Goal: Information Seeking & Learning: Learn about a topic

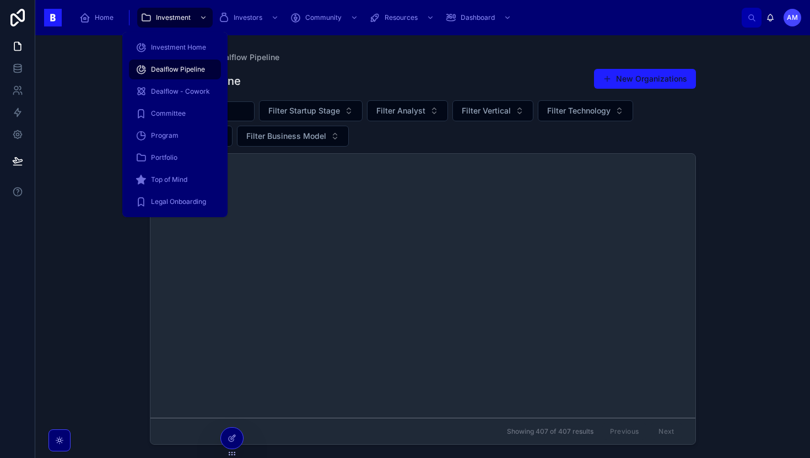
click at [168, 12] on div "Investment" at bounding box center [174, 18] width 69 height 18
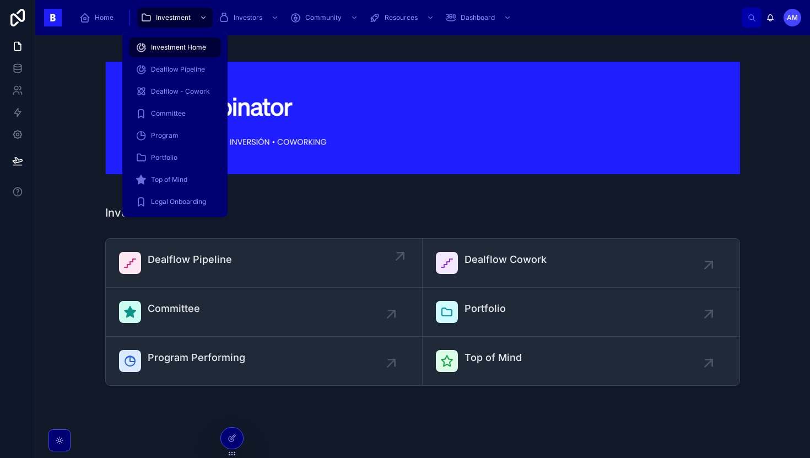
click at [195, 252] on span "Dealflow Pipeline" at bounding box center [190, 259] width 84 height 15
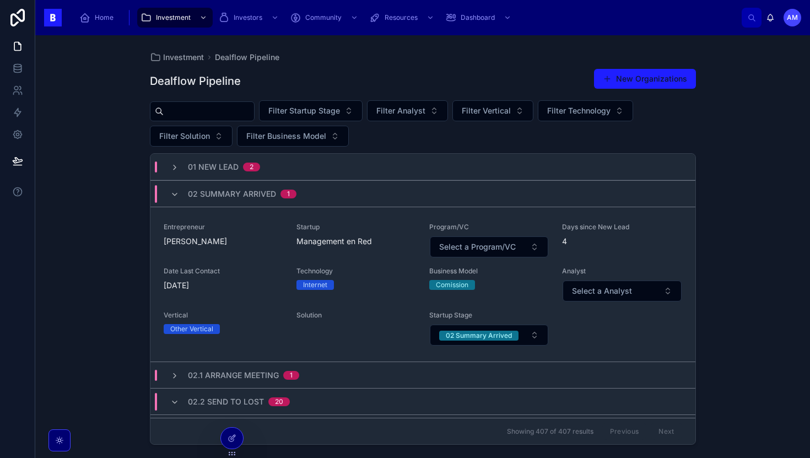
click at [234, 205] on div "02 Summary Arrived 1" at bounding box center [422, 193] width 545 height 26
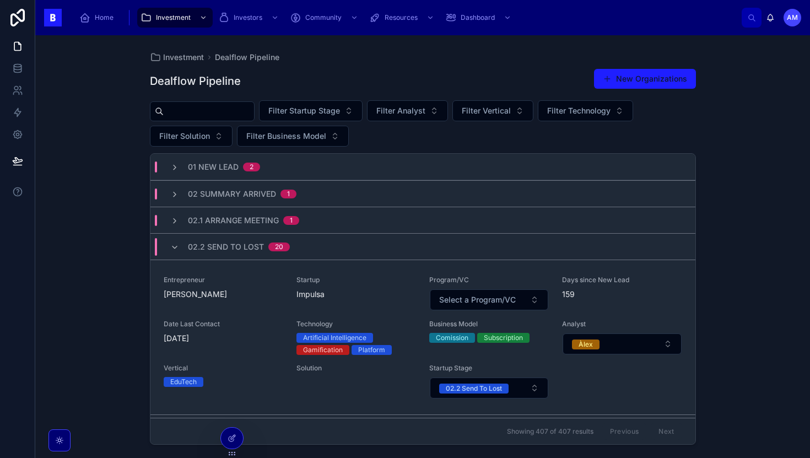
click at [236, 198] on span "02 Summary Arrived" at bounding box center [232, 193] width 88 height 11
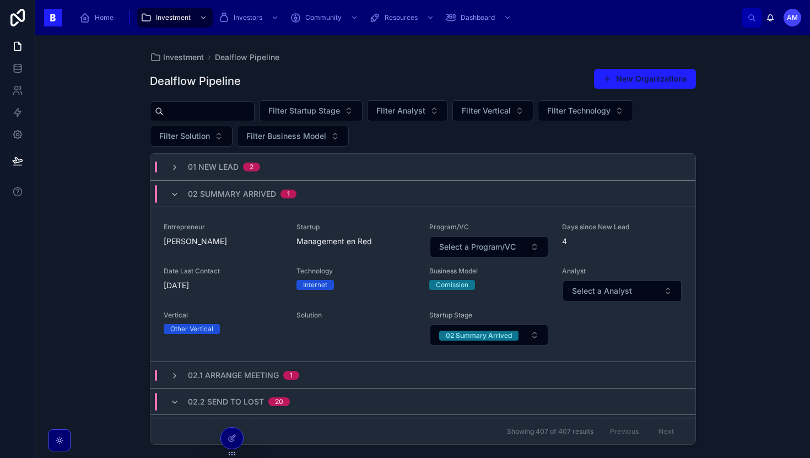
click at [221, 196] on span "02 Summary Arrived" at bounding box center [232, 193] width 88 height 11
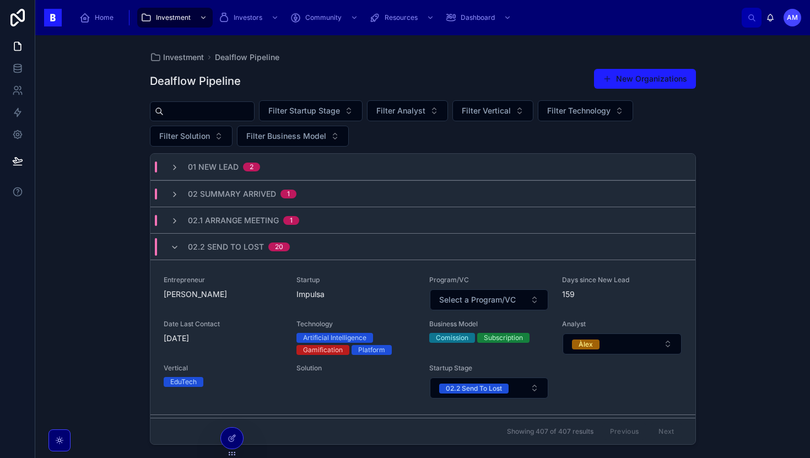
click at [223, 255] on div "02.2 Send To Lost 20" at bounding box center [239, 247] width 102 height 18
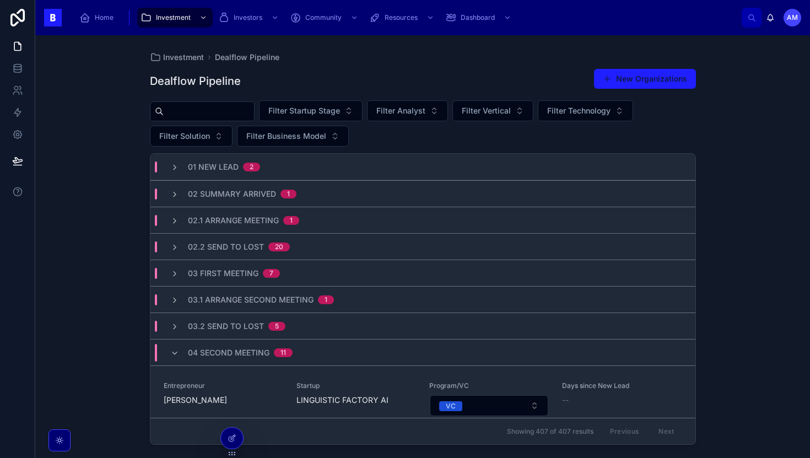
scroll to position [54, 0]
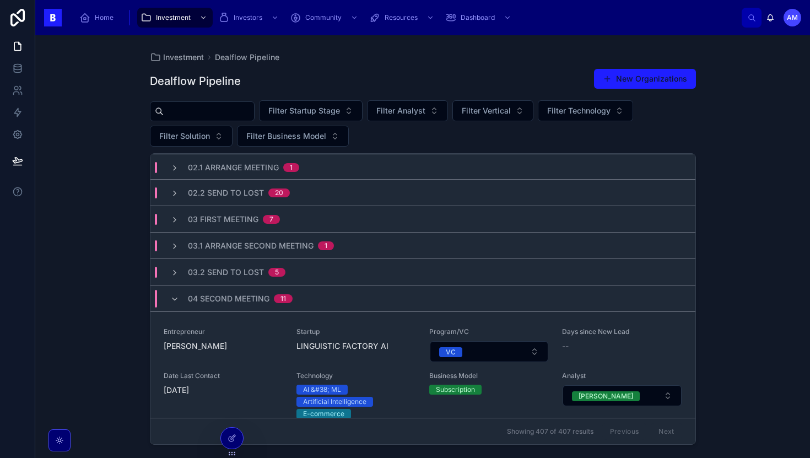
click at [281, 299] on div "11" at bounding box center [283, 298] width 6 height 9
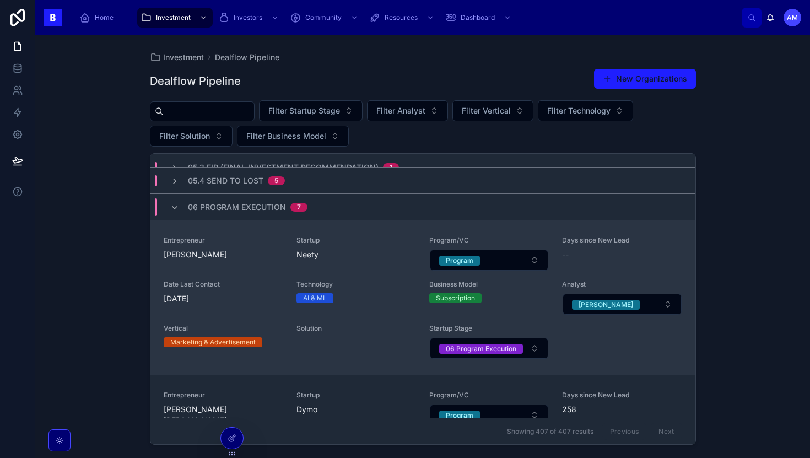
scroll to position [339, 0]
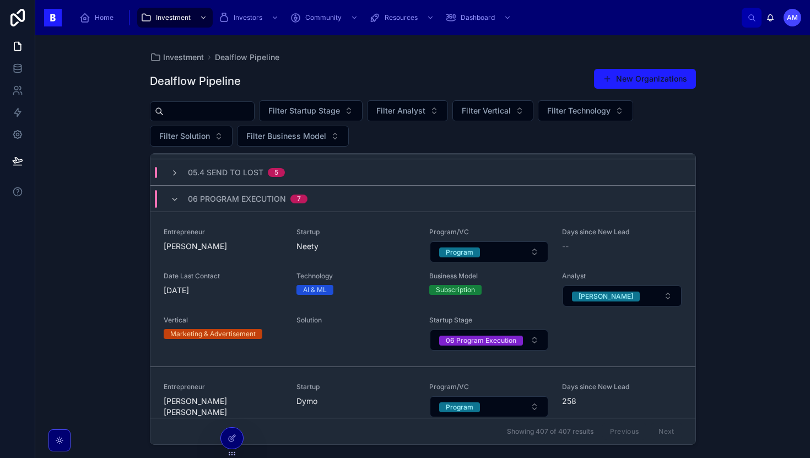
click at [281, 199] on span "06 Program Execution" at bounding box center [237, 198] width 98 height 11
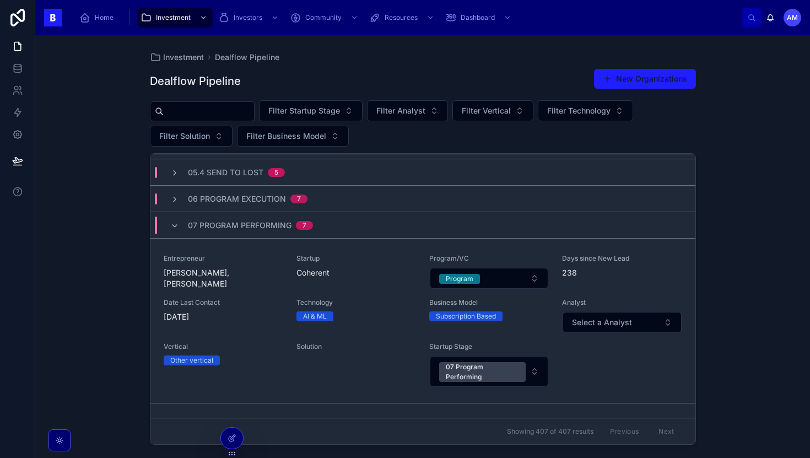
click at [320, 223] on div "07 Program Performing 7" at bounding box center [241, 226] width 169 height 18
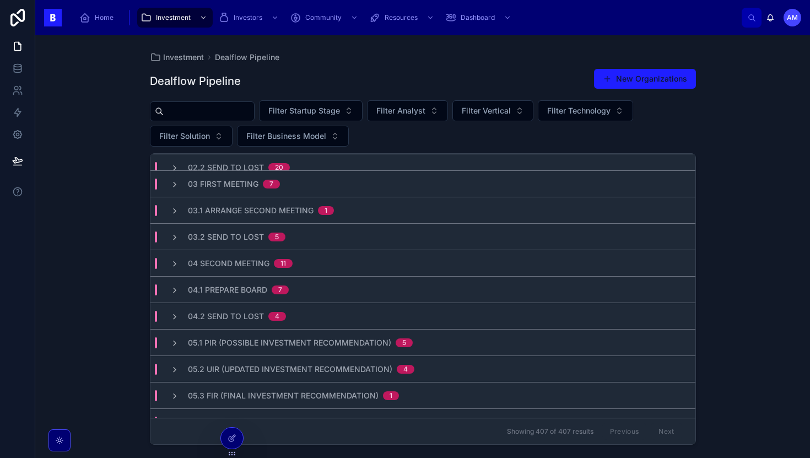
scroll to position [0, 0]
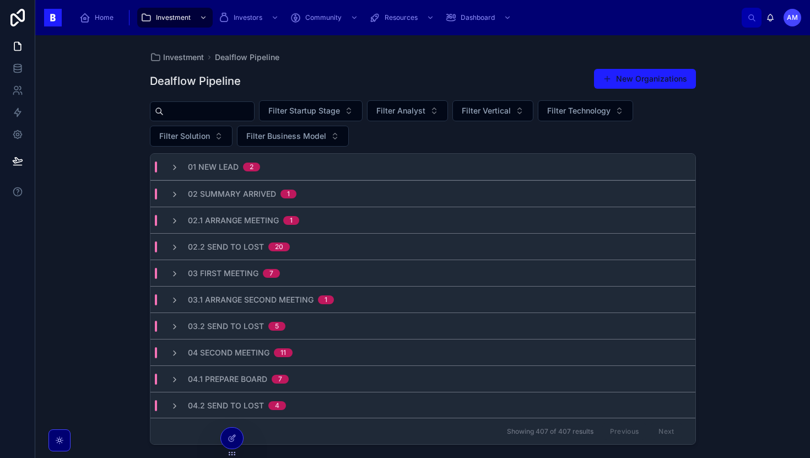
click at [245, 112] on input "text" at bounding box center [209, 111] width 90 height 15
type input "**********"
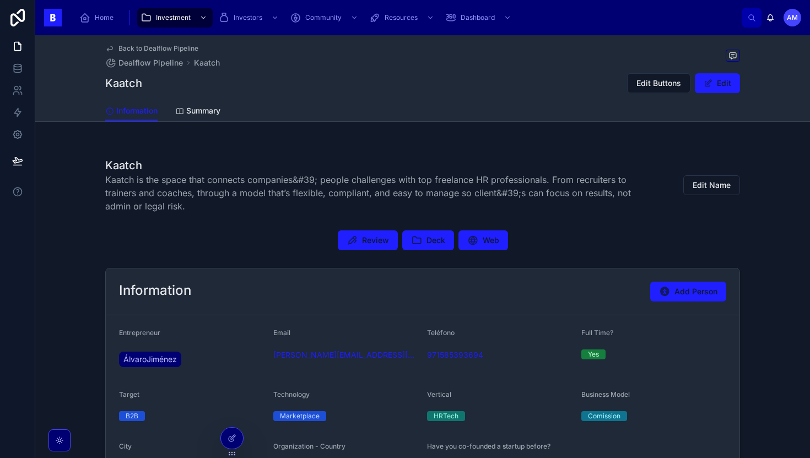
scroll to position [360, 0]
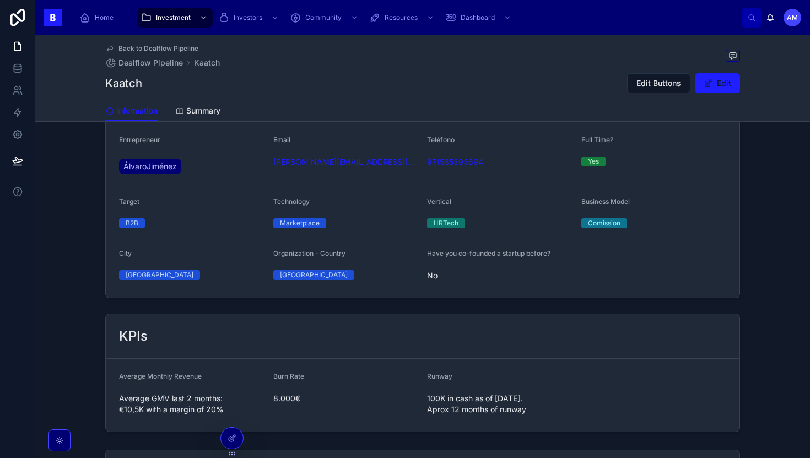
click at [157, 167] on span "ÁlvaroJiménez" at bounding box center [149, 166] width 53 height 11
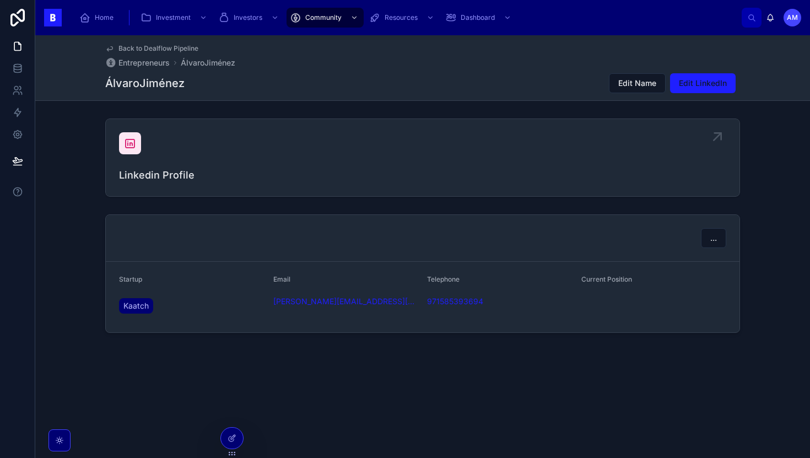
click at [131, 151] on div at bounding box center [130, 143] width 22 height 22
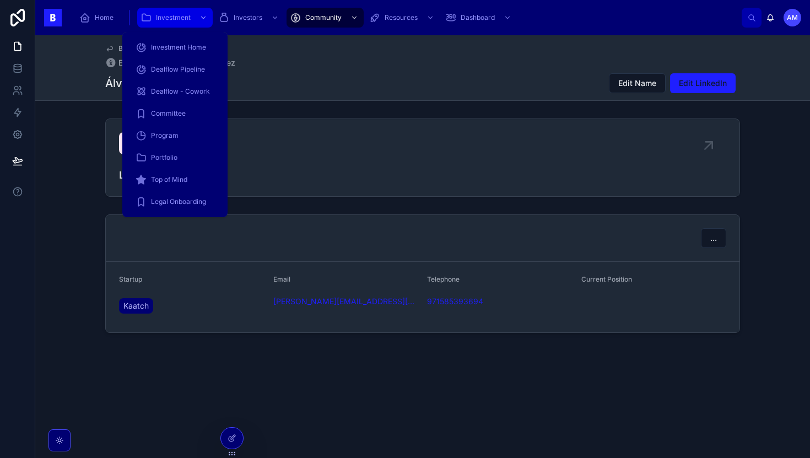
click at [148, 10] on div "Investment" at bounding box center [174, 18] width 69 height 18
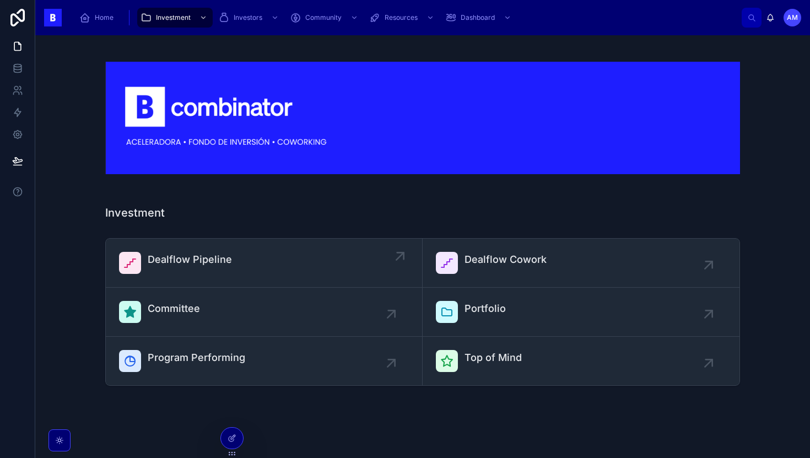
click at [184, 259] on span "Dealflow Pipeline" at bounding box center [190, 259] width 84 height 15
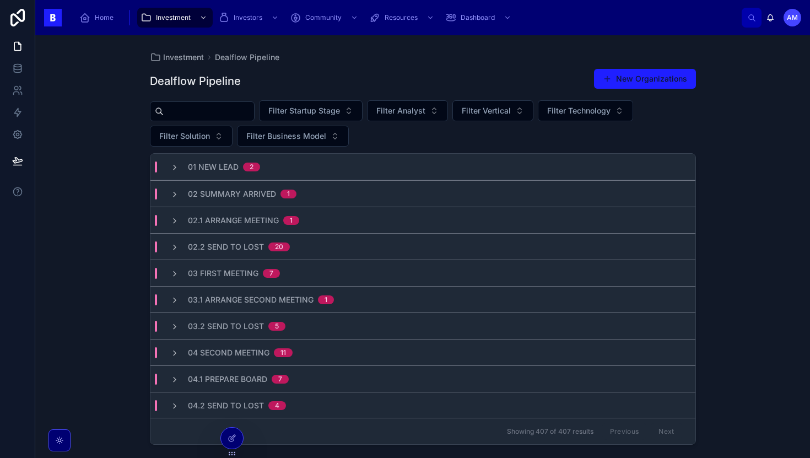
click at [212, 110] on input "text" at bounding box center [209, 111] width 90 height 15
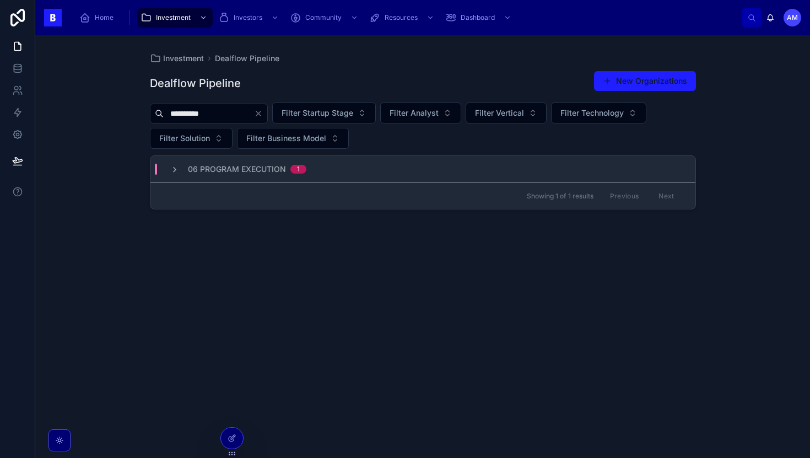
type input "**********"
click at [229, 170] on span "06 Program Execution" at bounding box center [237, 169] width 98 height 11
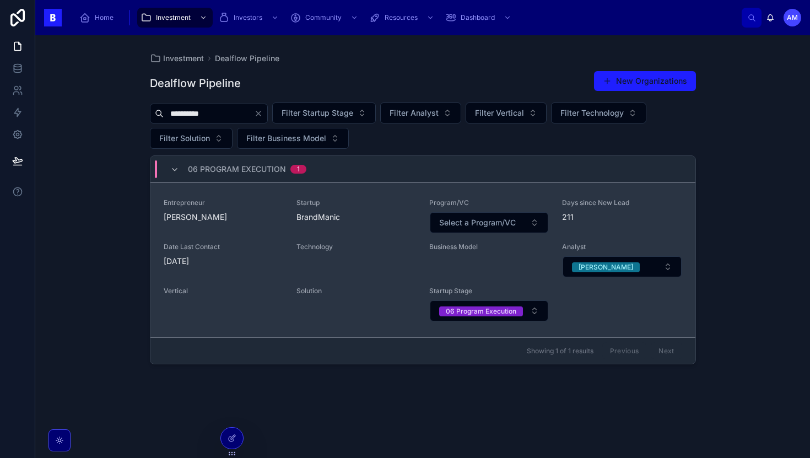
click at [250, 211] on div "Entrepreneur Luis Soldevila" at bounding box center [224, 210] width 120 height 24
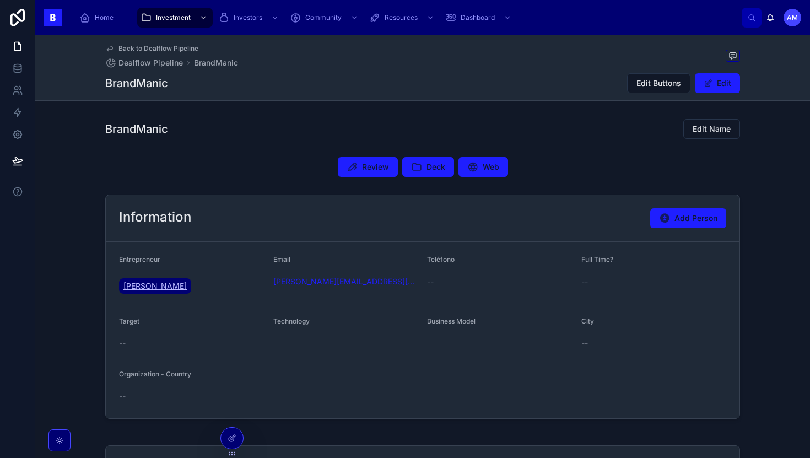
click at [172, 282] on span "[PERSON_NAME]" at bounding box center [154, 285] width 63 height 11
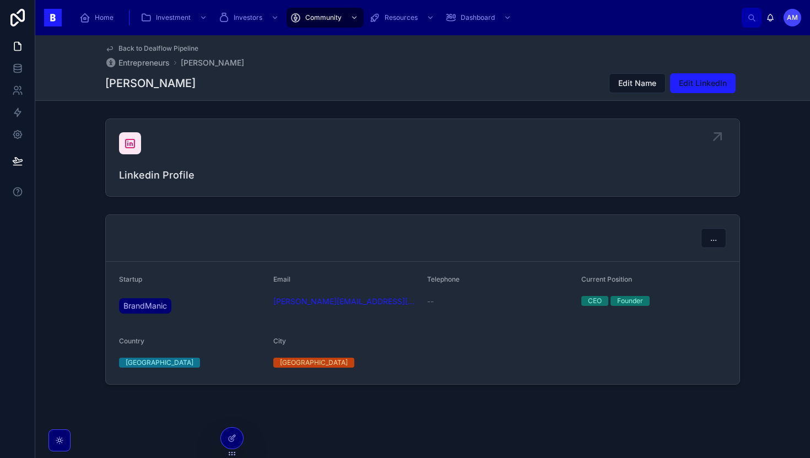
click at [137, 145] on div at bounding box center [130, 143] width 22 height 22
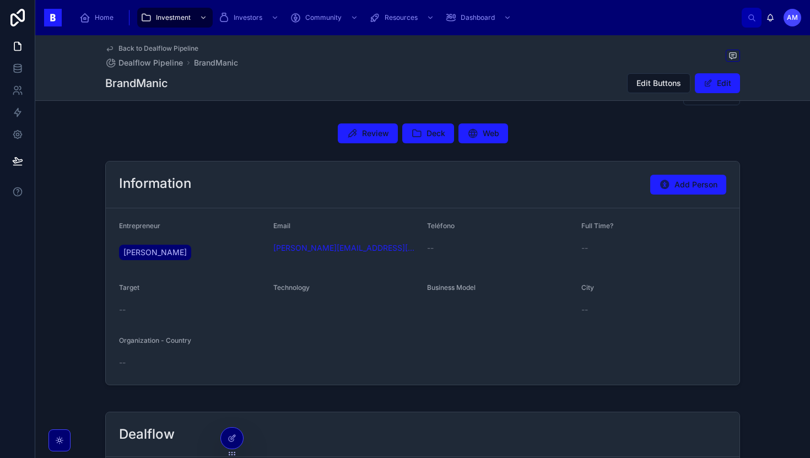
scroll to position [42, 0]
